Goal: Check status: Check status

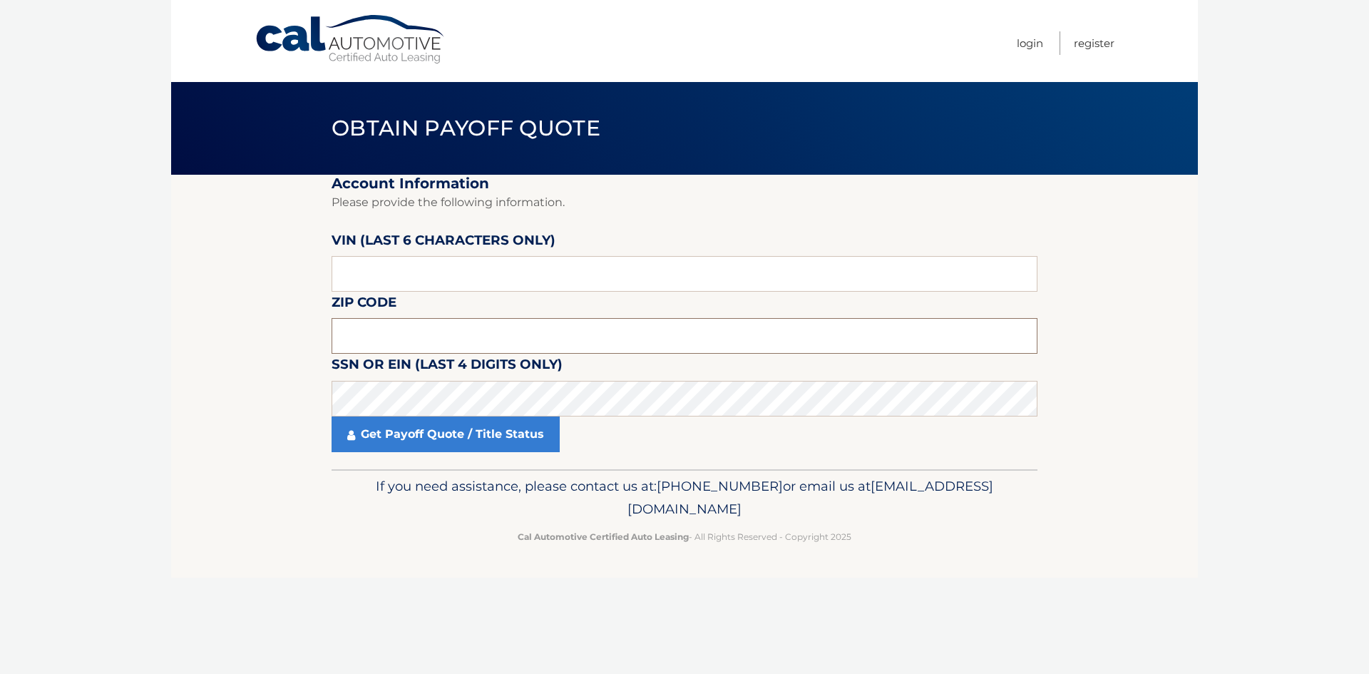
click at [389, 344] on input "text" at bounding box center [685, 336] width 706 height 36
type input "08872"
click at [384, 267] on input "text" at bounding box center [685, 274] width 706 height 36
type input "505356"
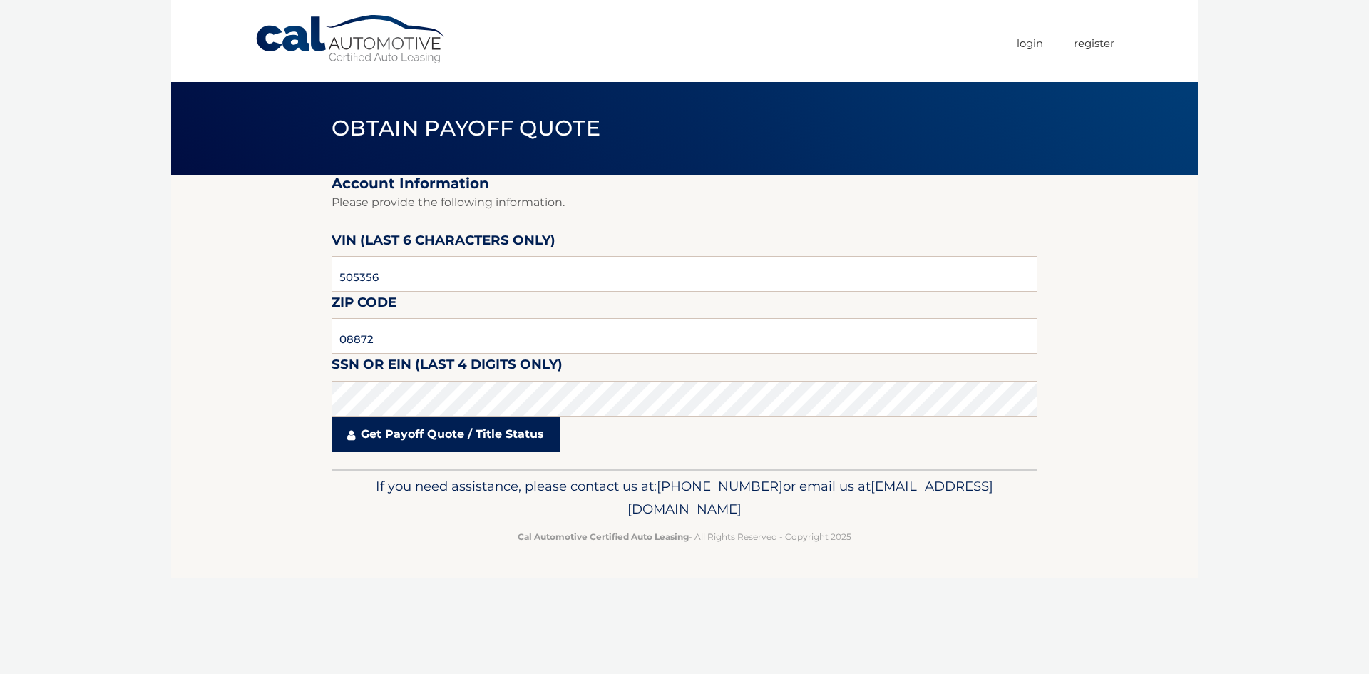
click at [494, 450] on link "Get Payoff Quote / Title Status" at bounding box center [446, 435] width 228 height 36
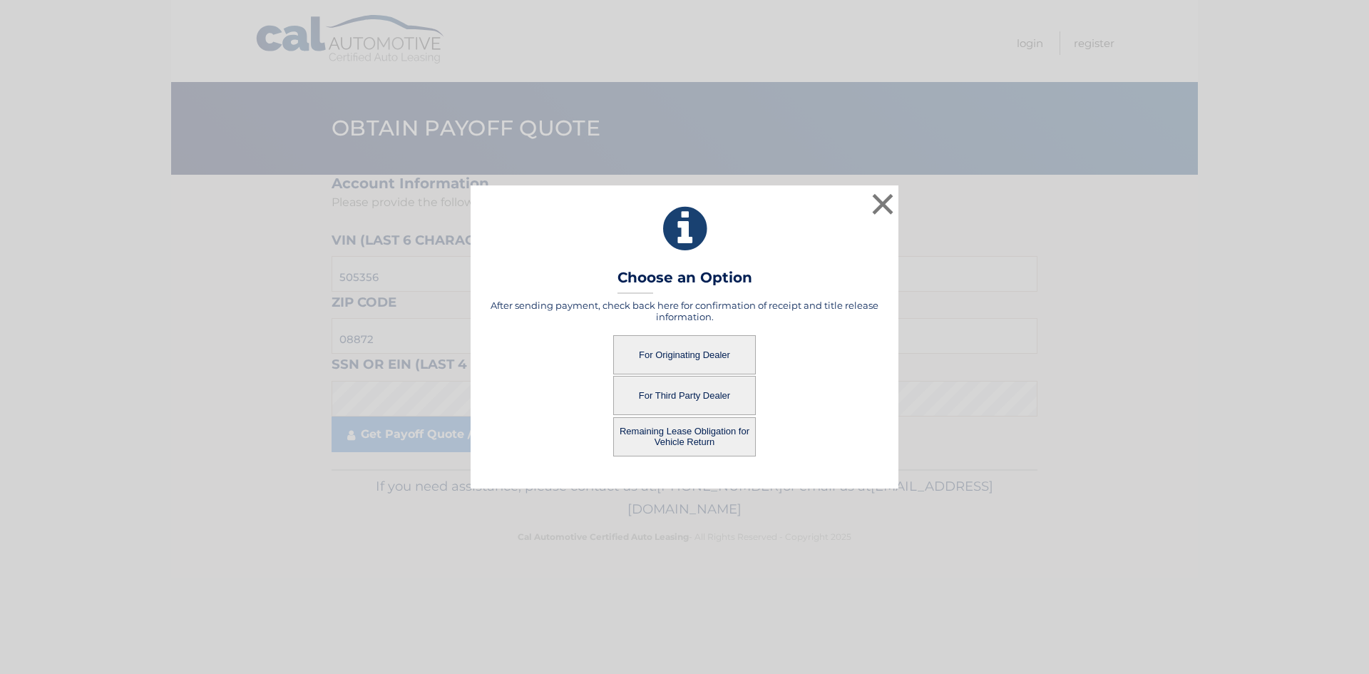
click at [719, 352] on button "For Originating Dealer" at bounding box center [684, 354] width 143 height 39
click at [670, 357] on button "For Originating Dealer" at bounding box center [684, 354] width 143 height 39
